Goal: Task Accomplishment & Management: Use online tool/utility

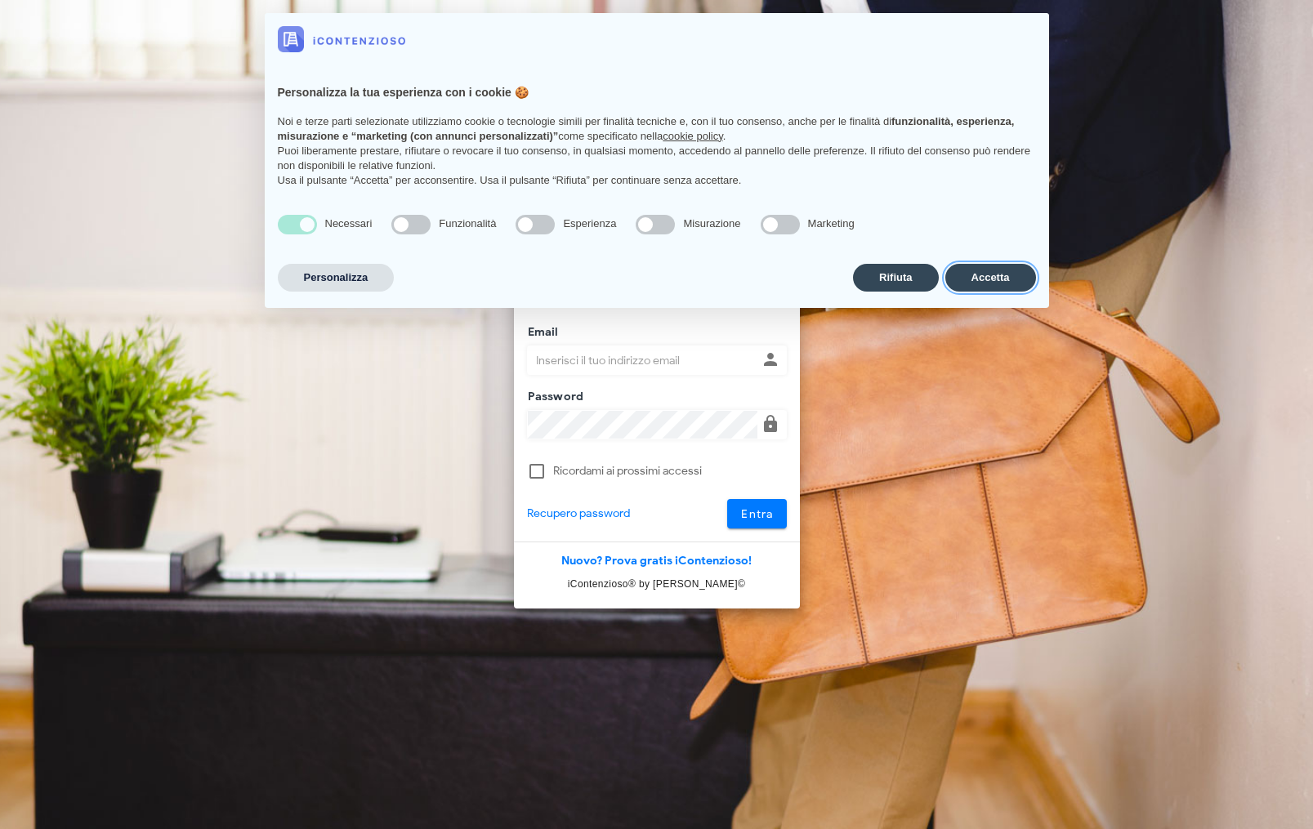
click at [1000, 288] on button "Accetta" at bounding box center [990, 278] width 91 height 28
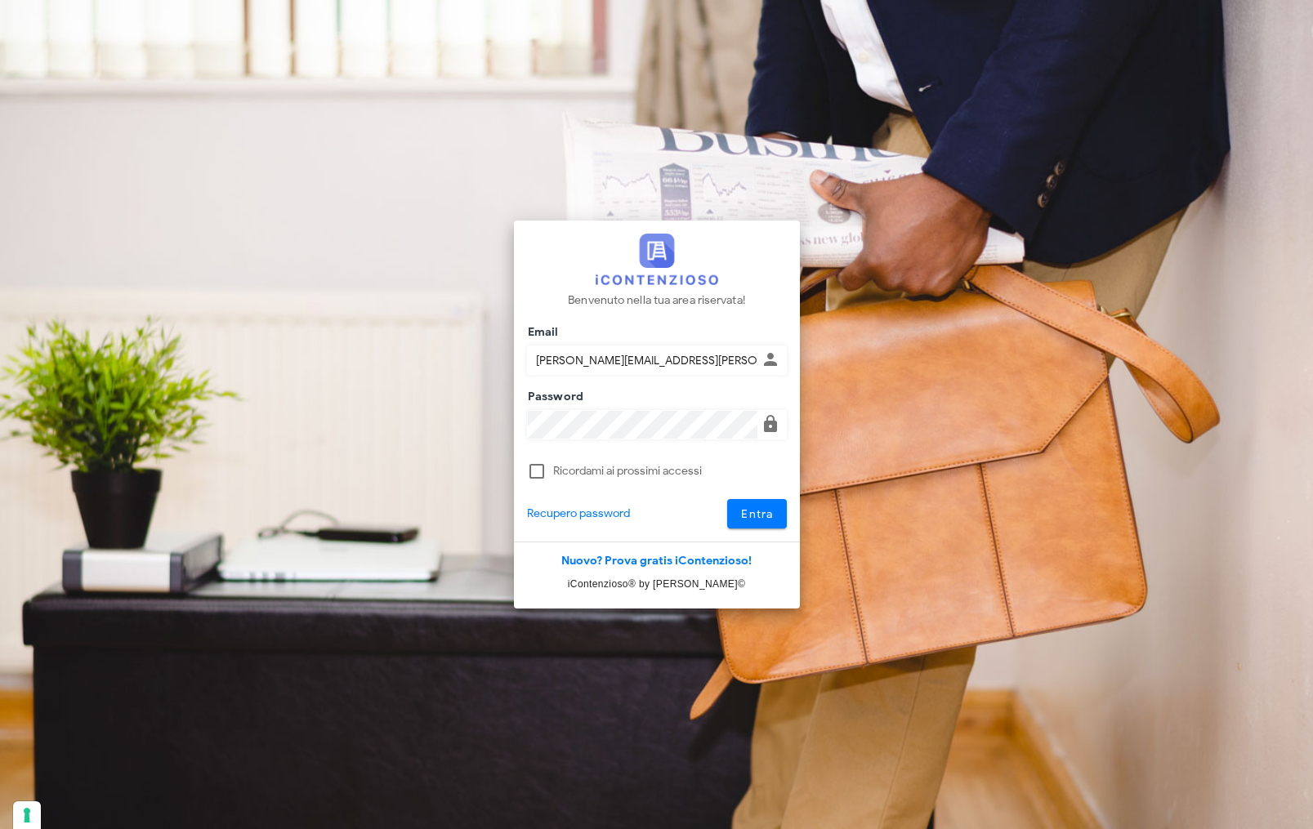
type input "[PERSON_NAME][EMAIL_ADDRESS][PERSON_NAME][DOMAIN_NAME]"
click at [756, 529] on button "Entra" at bounding box center [757, 513] width 60 height 29
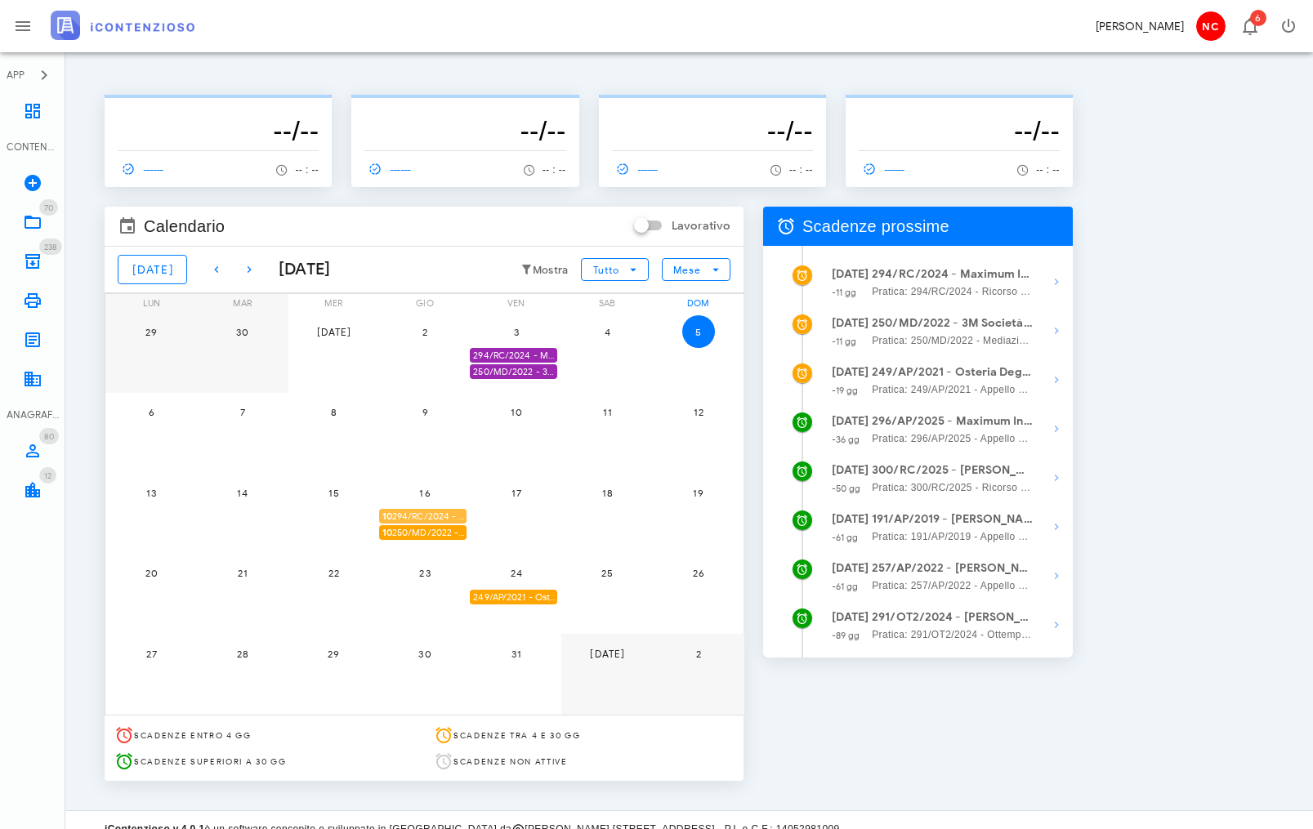
click at [449, 516] on span "10 294/RC/2024 - Maximum International Corp. S.r.l. Unipersonale - Presentarsi …" at bounding box center [424, 517] width 84 height 16
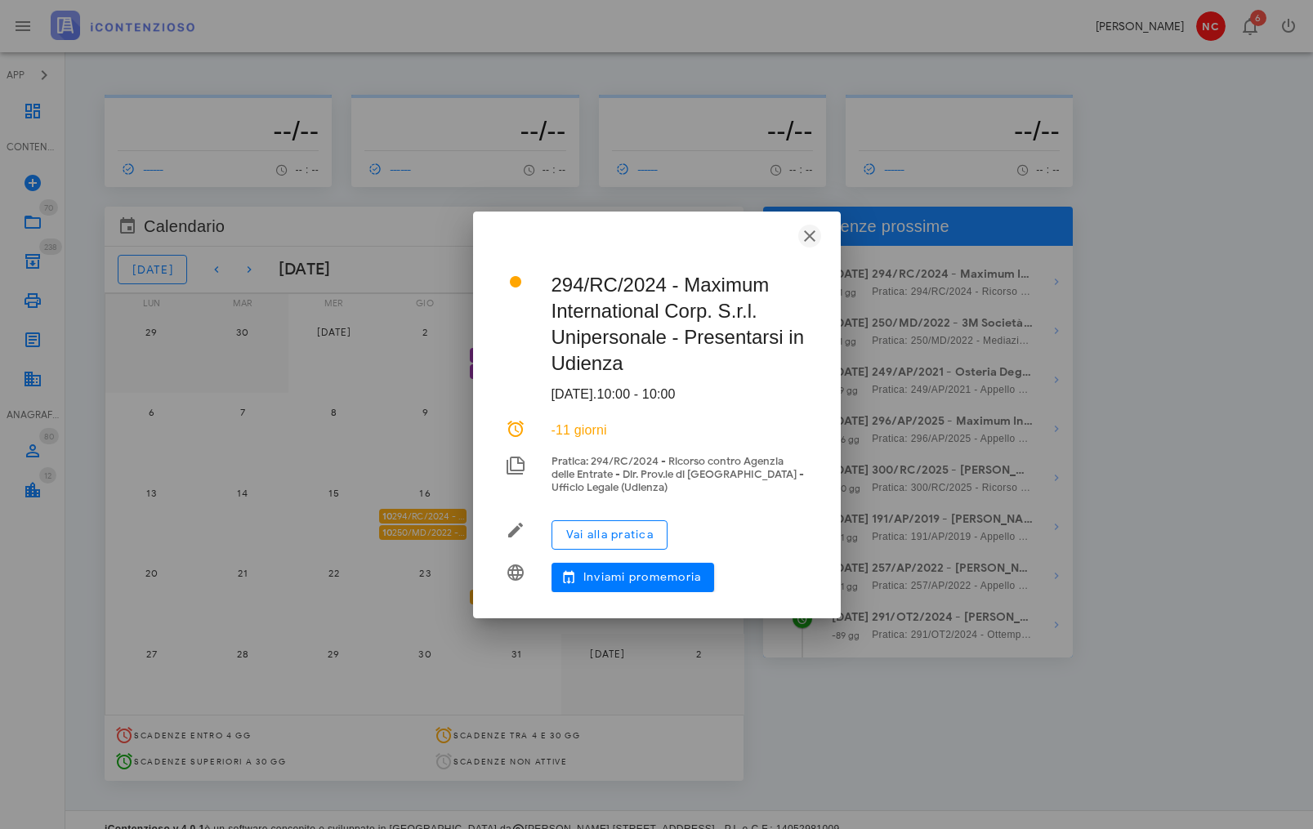
click at [813, 239] on icon "button" at bounding box center [810, 236] width 20 height 20
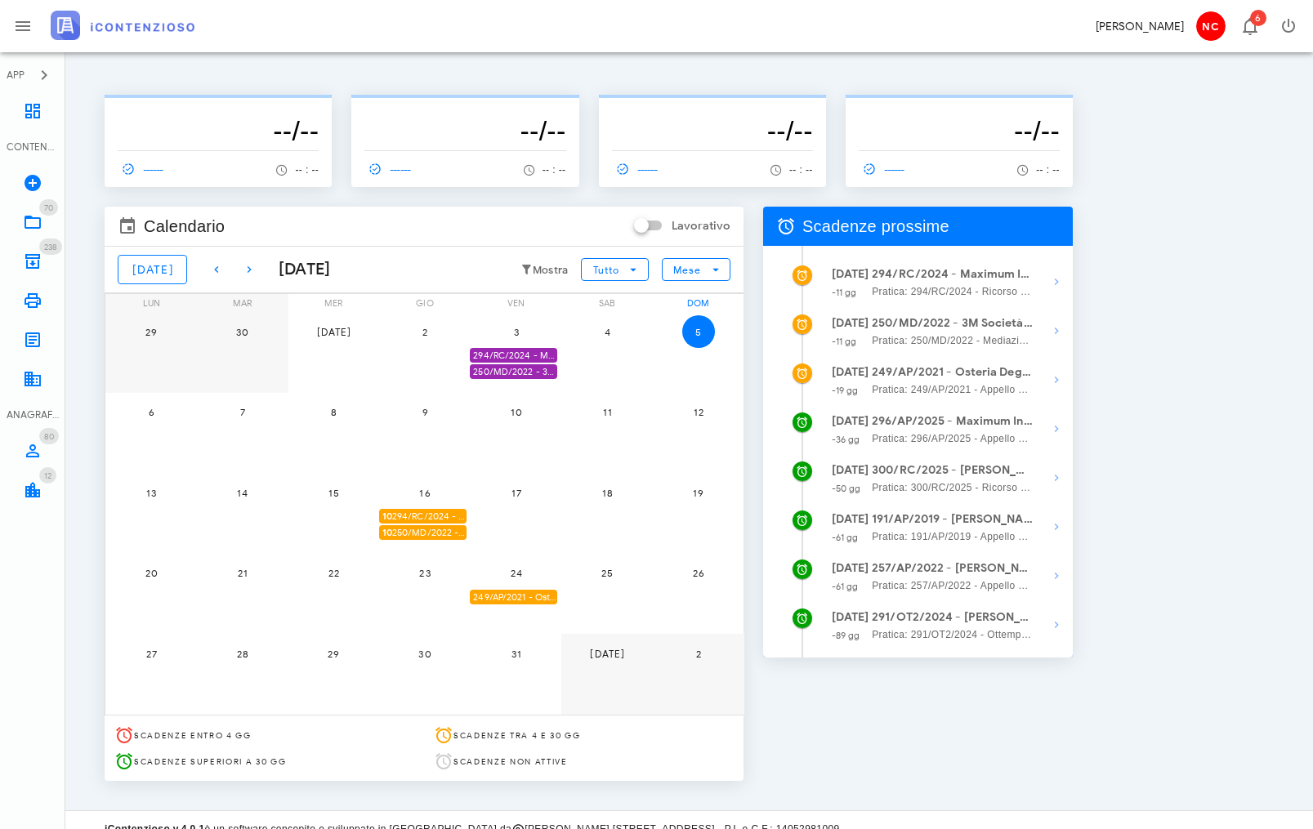
click at [443, 538] on span "10 250/MD/2022 - 3M Società Cooperativa - Presentarsi in Udienza" at bounding box center [424, 533] width 84 height 16
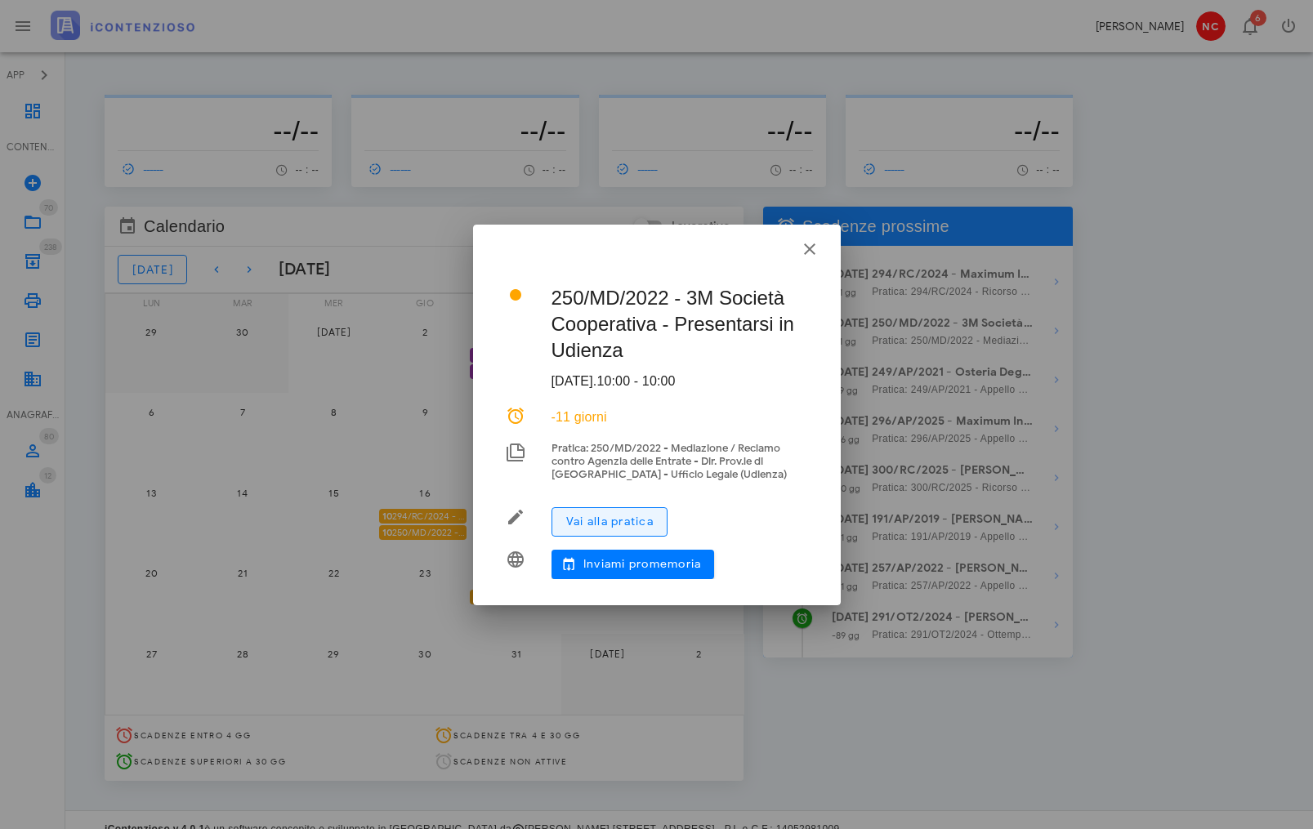
click at [661, 519] on button "Vai alla pratica" at bounding box center [610, 521] width 116 height 29
